Goal: Book appointment/travel/reservation

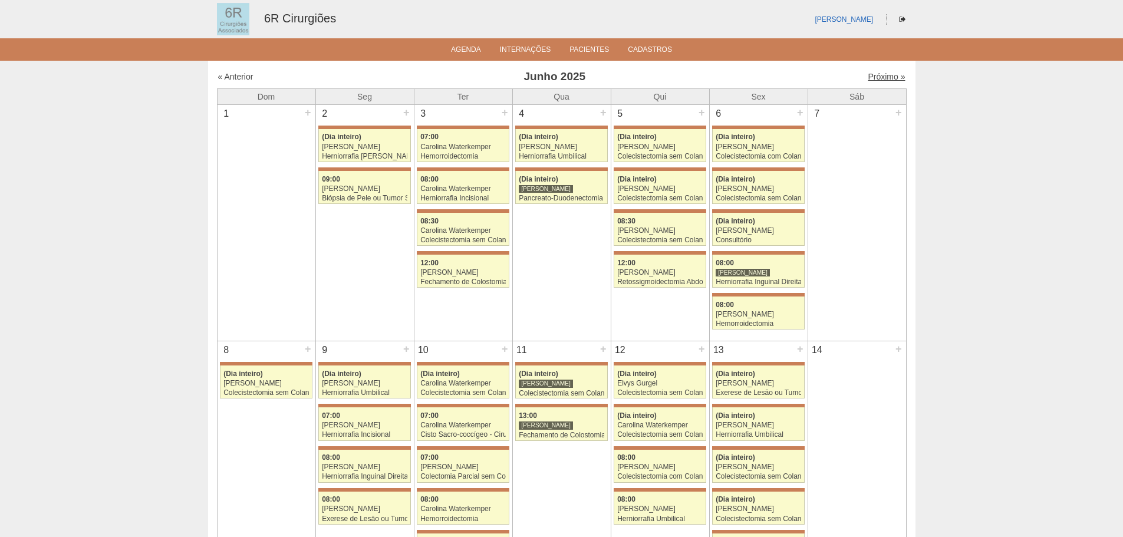
click at [885, 74] on link "Próximo »" at bounding box center [886, 76] width 37 height 9
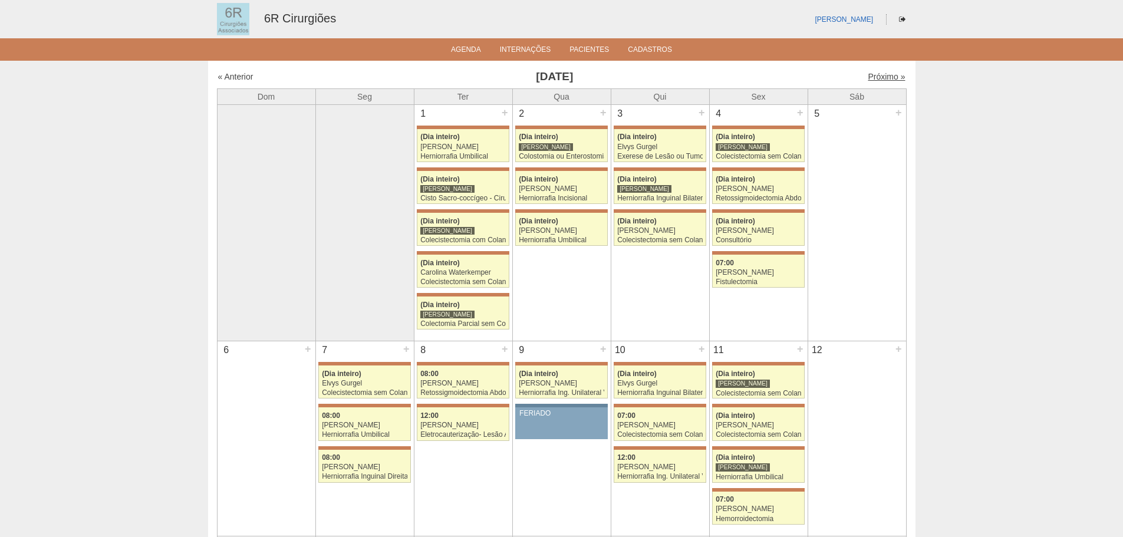
click at [875, 75] on link "Próximo »" at bounding box center [886, 76] width 37 height 9
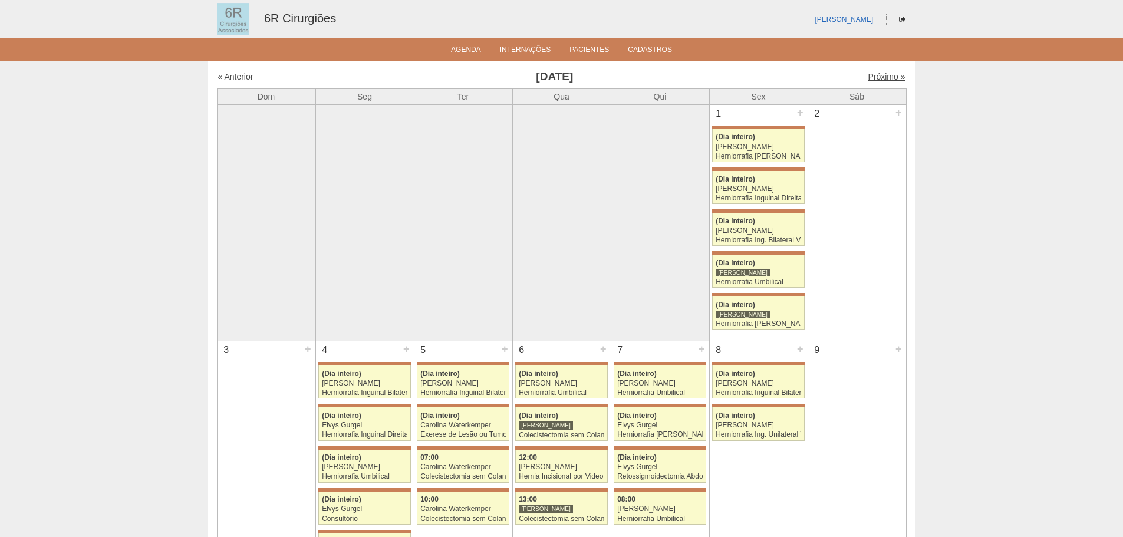
click at [883, 74] on link "Próximo »" at bounding box center [886, 76] width 37 height 9
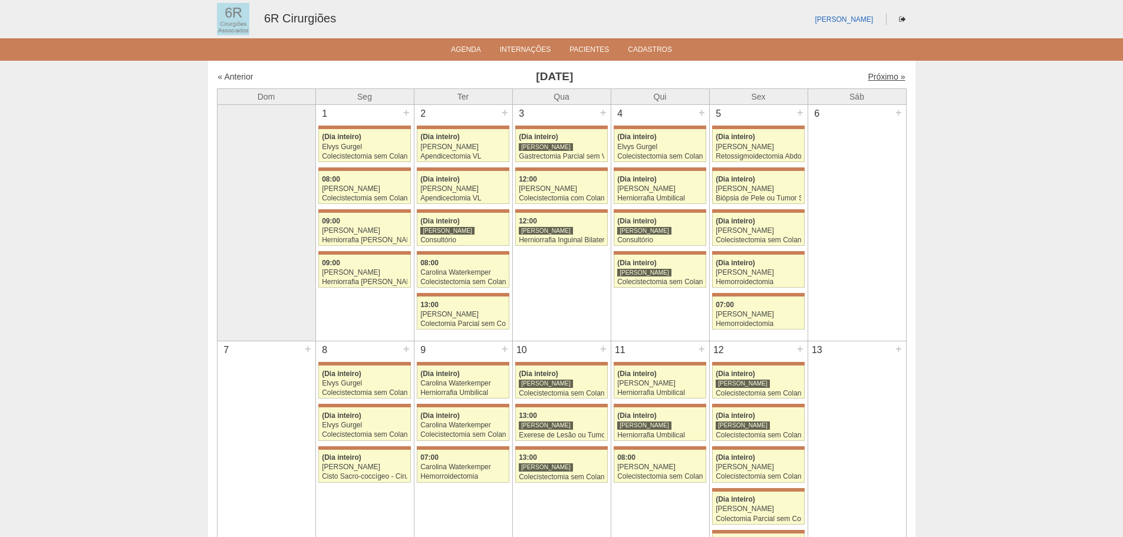
click at [871, 79] on link "Próximo »" at bounding box center [886, 76] width 37 height 9
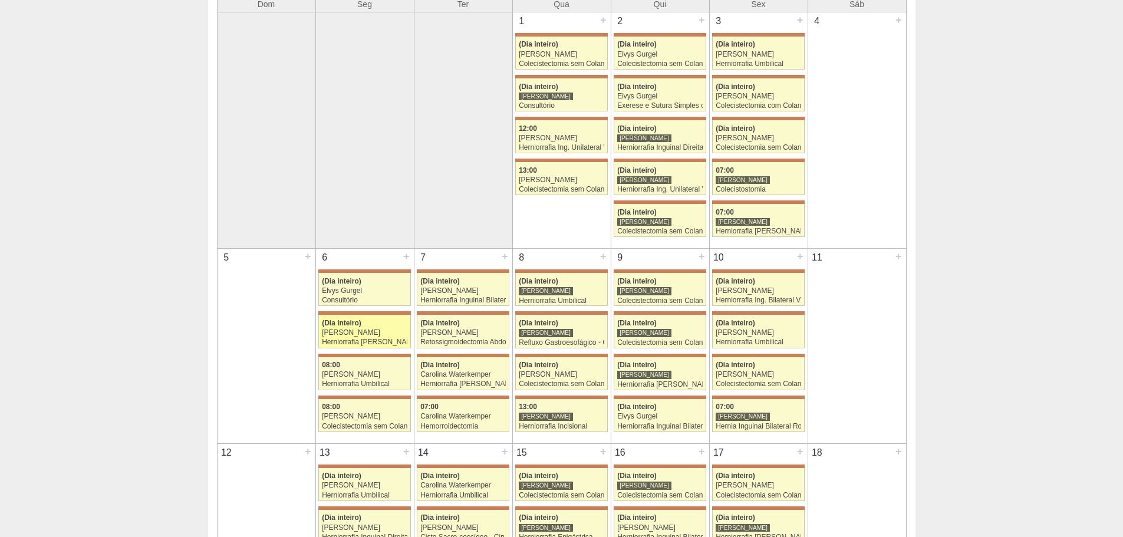
scroll to position [118, 0]
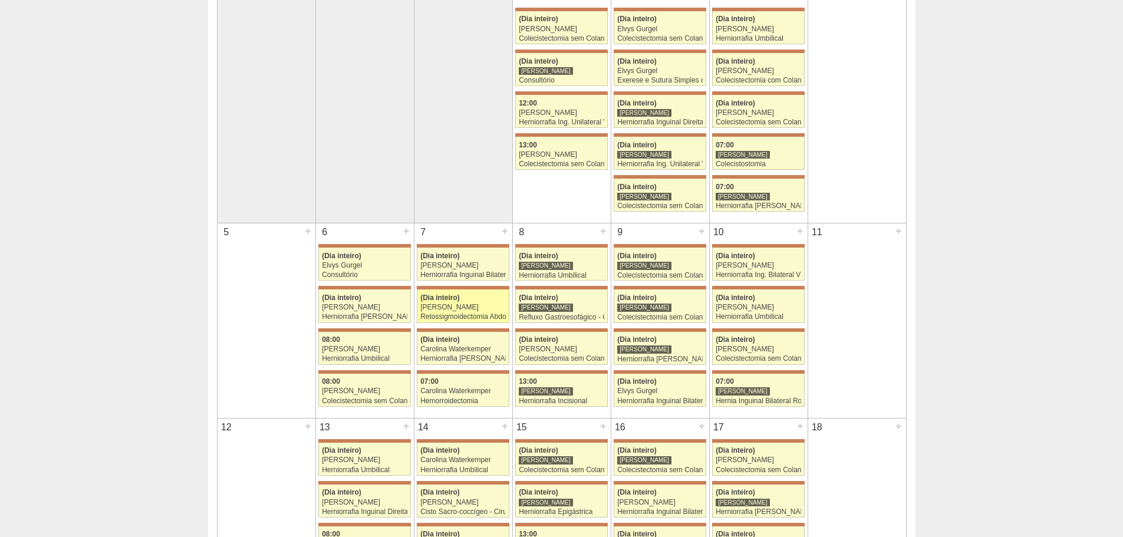
click at [463, 307] on div "[PERSON_NAME]" at bounding box center [462, 308] width 85 height 8
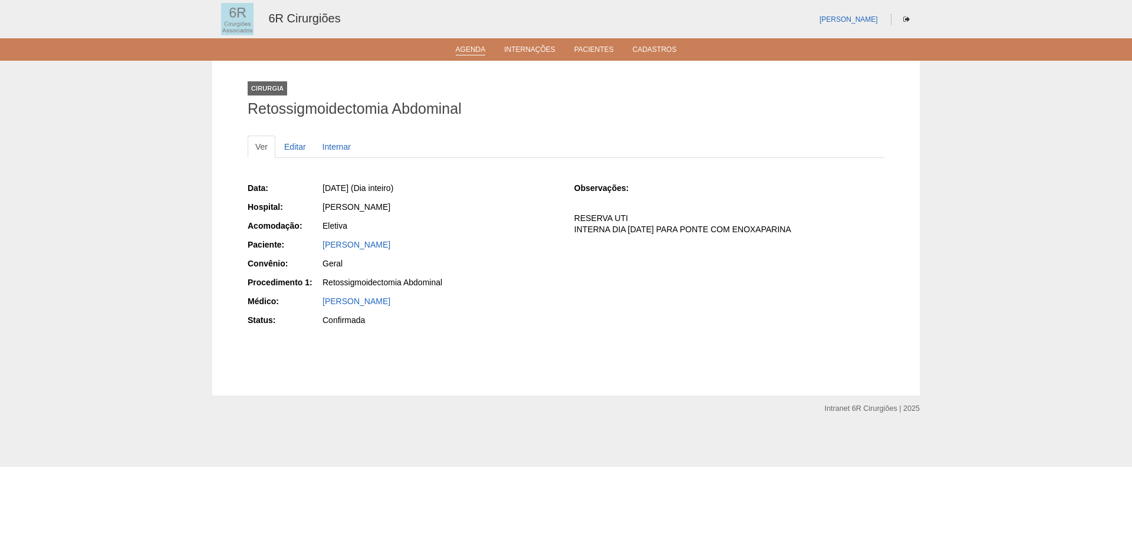
click at [451, 47] on li "Agenda" at bounding box center [470, 48] width 47 height 9
click at [478, 51] on link "Agenda" at bounding box center [471, 50] width 30 height 10
